Goal: Task Accomplishment & Management: Manage account settings

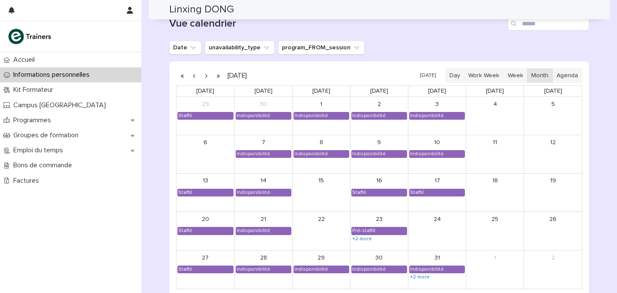
scroll to position [685, 0]
click at [208, 76] on button "button" at bounding box center [206, 76] width 12 height 14
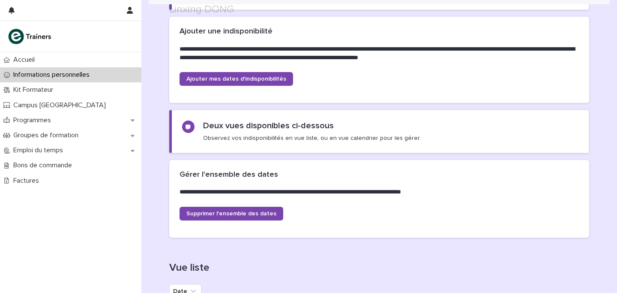
scroll to position [171, 0]
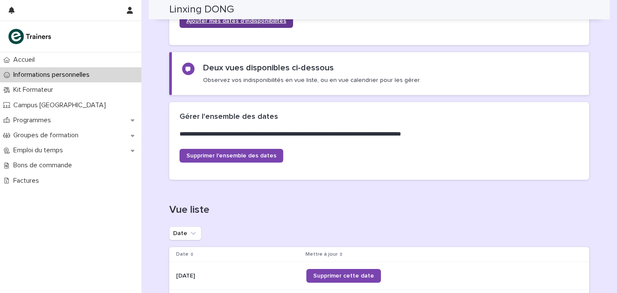
click at [273, 25] on link "Ajouter mes dates d'indisponibilités" at bounding box center [237, 21] width 114 height 14
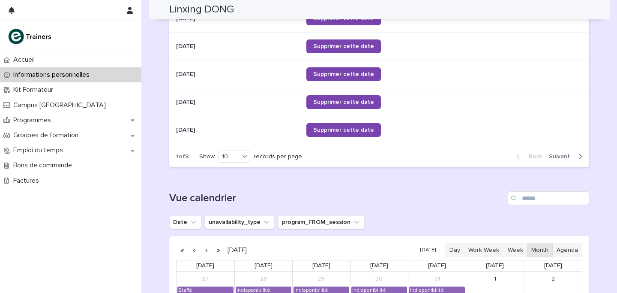
scroll to position [557, 0]
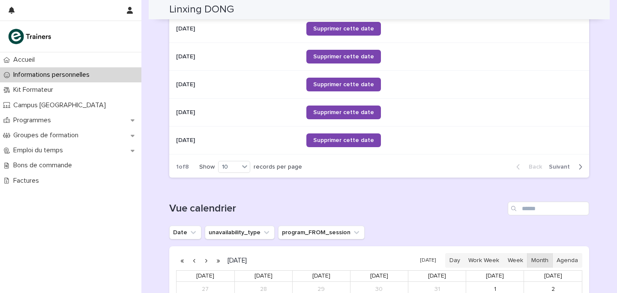
click at [555, 168] on span "Next" at bounding box center [562, 167] width 26 height 6
click at [561, 164] on span "Next" at bounding box center [562, 167] width 26 height 6
click at [560, 164] on span "Next" at bounding box center [562, 167] width 26 height 6
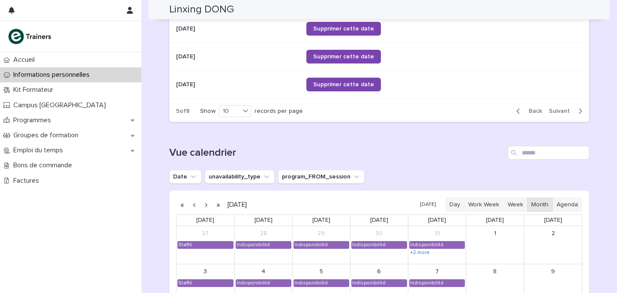
click at [561, 112] on span "Next" at bounding box center [562, 111] width 26 height 6
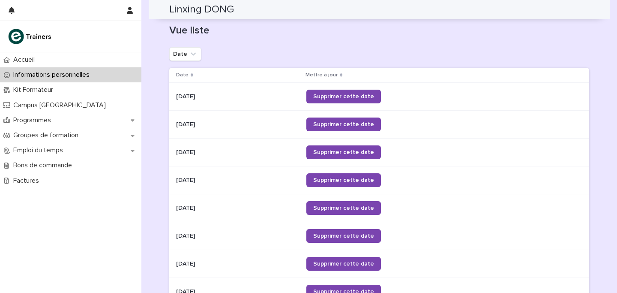
scroll to position [678, 0]
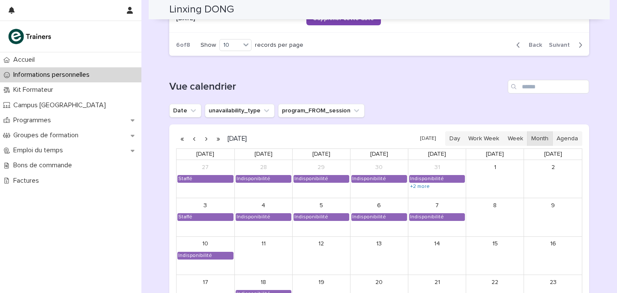
click at [538, 48] on button "Back" at bounding box center [528, 45] width 36 height 8
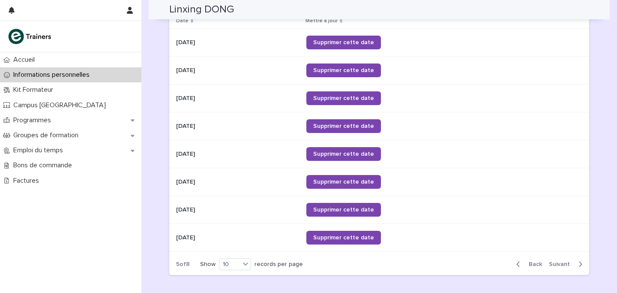
scroll to position [399, 0]
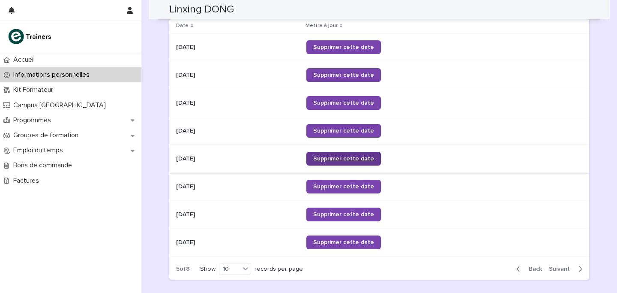
click at [332, 156] on span "Supprimer cette date" at bounding box center [343, 159] width 61 height 6
click at [330, 126] on link "Supprimer cette date" at bounding box center [343, 131] width 75 height 14
click at [332, 104] on span "Supprimer cette date" at bounding box center [343, 103] width 61 height 6
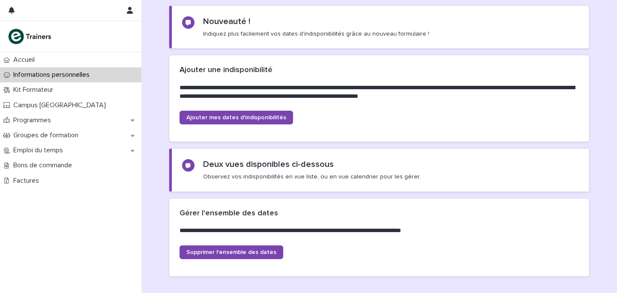
scroll to position [136, 0]
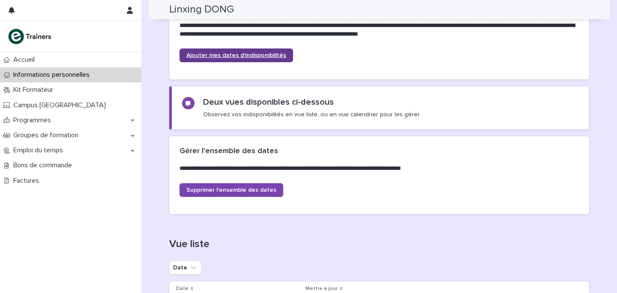
click at [270, 56] on span "Ajouter mes dates d'indisponibilités" at bounding box center [236, 55] width 100 height 6
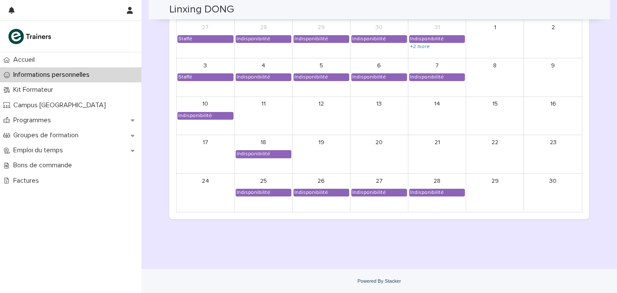
scroll to position [716, 0]
